Goal: Task Accomplishment & Management: Manage account settings

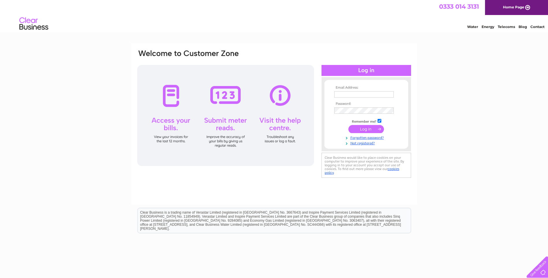
type input "roliver@meesons-spurlings.co.uk"
click at [368, 129] on input "submit" at bounding box center [367, 129] width 36 height 8
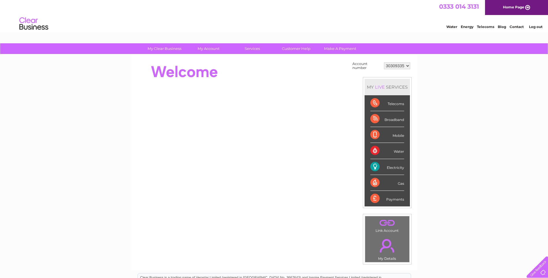
click at [376, 166] on div "Electricity" at bounding box center [387, 167] width 34 height 16
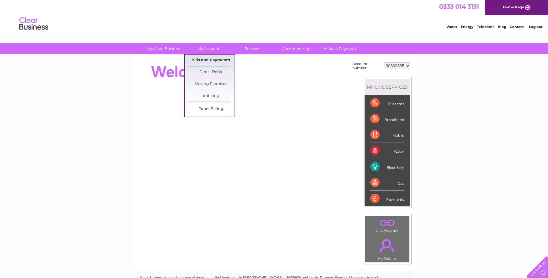
click at [203, 60] on link "Bills and Payments" at bounding box center [211, 61] width 48 height 12
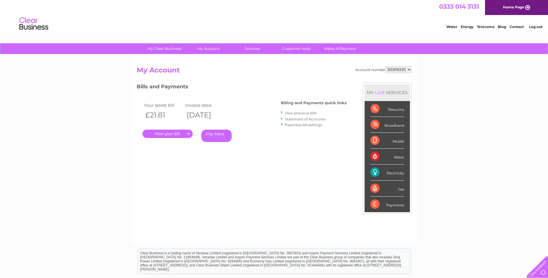
click at [160, 134] on link "." at bounding box center [167, 134] width 50 height 8
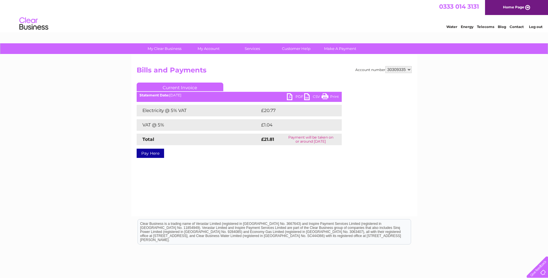
click at [290, 97] on link "PDF" at bounding box center [295, 97] width 17 height 8
